Goal: Use online tool/utility: Utilize a website feature to perform a specific function

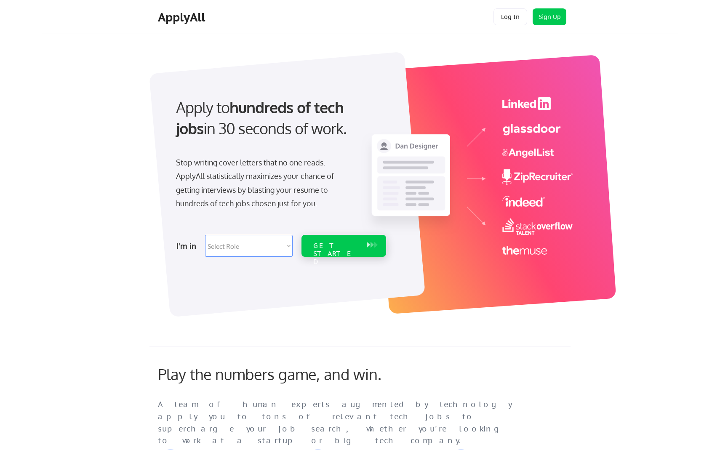
click at [334, 249] on div "GET STARTED" at bounding box center [335, 254] width 45 height 24
click at [285, 244] on select "Select Role Software Engineering Product Management Customer Success Sales UI/U…" at bounding box center [249, 246] width 88 height 22
select select ""sales""
click at [334, 248] on div "GET STARTED" at bounding box center [335, 254] width 45 height 24
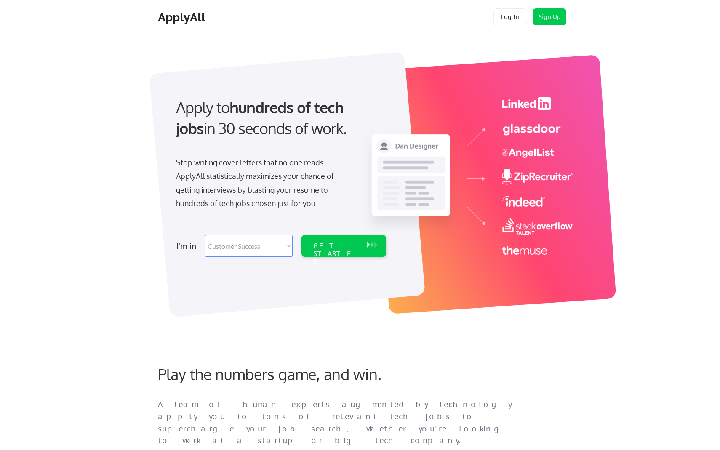
select select ""sales""
